Goal: Transaction & Acquisition: Purchase product/service

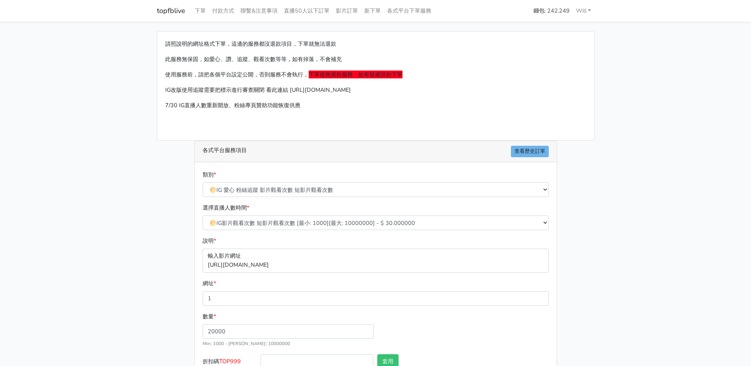
select select "🌕IG 愛心 粉絲追蹤 影片觀看次數 短影片觀看次數"
select select "630"
click at [570, 14] on link "錢包: 242.249" at bounding box center [551, 10] width 43 height 15
click at [573, 9] on link "Will" at bounding box center [584, 10] width 22 height 15
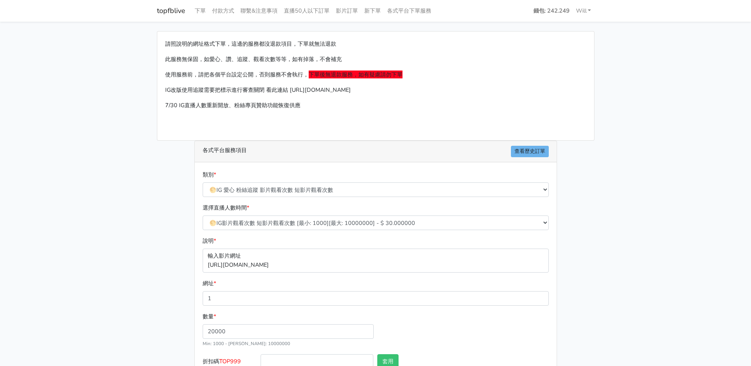
click at [564, 95] on div "請照說明的網址格式下單，這邊的服務都沒退款項目，下單就無法退款 此服務無保固，如愛心、讚、追蹤、觀看次數等等，如有掉落，不會補充 使用服務前，請把各個平台設定…" at bounding box center [375, 86] width 437 height 109
drag, startPoint x: 146, startPoint y: 331, endPoint x: 216, endPoint y: 299, distance: 76.8
click at [150, 331] on main "請照說明的網址格式下單，這邊的服務都沒退款項目，下單就無法退款 此服務無保固，如愛心、讚、追蹤、觀看次數等等，如有掉落，不會補充 使用服務前，請把各個平台設定…" at bounding box center [375, 221] width 751 height 398
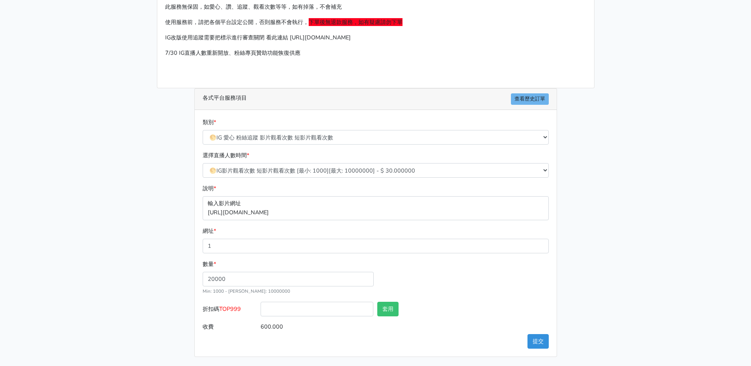
scroll to position [53, 0]
click at [317, 211] on p "輸入影片網址 [URL][DOMAIN_NAME]" at bounding box center [376, 208] width 346 height 24
drag, startPoint x: 322, startPoint y: 212, endPoint x: 197, endPoint y: 203, distance: 125.0
click at [197, 203] on div "類別 * 🔵FACEBOOK 直播人數緊急備用伺服器 2號AB伺服器 🔵FACEBOOK 網軍專用貼文留言 安全保密 🔵9/30 FACEBOOK 直播人數緩…" at bounding box center [376, 233] width 362 height 247
click at [168, 225] on div "請照說明的網址格式下單，這邊的服務都沒退款項目，下單就無法退款 此服務無保固，如愛心、讚、追蹤、觀看次數等等，如有掉落，不會補充 使用服務前，請把各個平台設定…" at bounding box center [376, 167] width 450 height 379
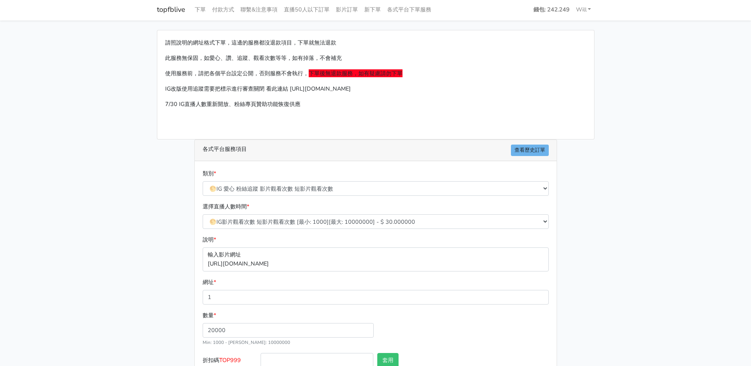
scroll to position [0, 0]
